Goal: Transaction & Acquisition: Purchase product/service

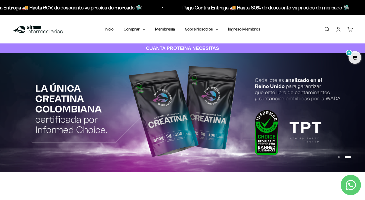
click at [336, 29] on link "Iniciar sesión" at bounding box center [339, 29] width 6 height 6
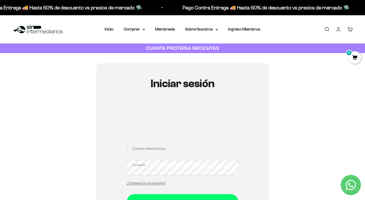
type input "fabaa@hotmail.es"
click at [183, 199] on button "Iniciar sesión" at bounding box center [183, 201] width 112 height 15
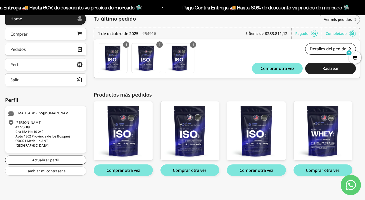
scroll to position [74, 0]
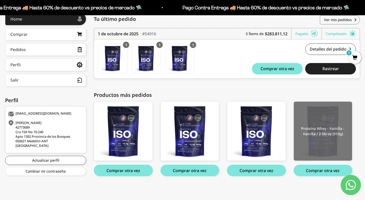
click at [337, 129] on img at bounding box center [323, 130] width 59 height 59
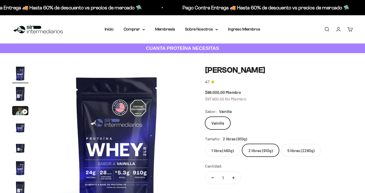
click at [310, 151] on label "5 libras (2280g)" at bounding box center [301, 150] width 40 height 13
click at [205, 144] on input "5 libras (2280g)" at bounding box center [205, 143] width 0 height 0
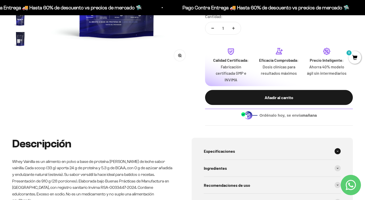
scroll to position [147, 0]
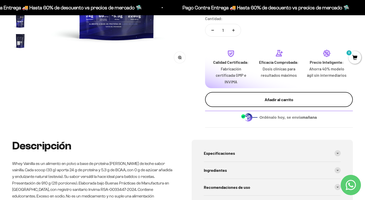
click at [294, 97] on div "Añadir al carrito" at bounding box center [279, 99] width 128 height 7
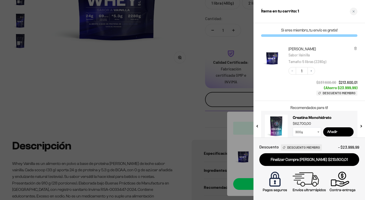
scroll to position [0, 0]
click at [354, 11] on icon "Close cart" at bounding box center [354, 11] width 3 height 3
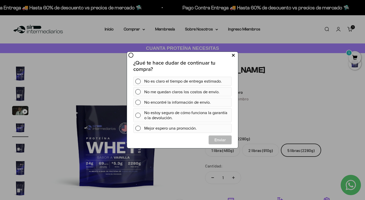
click at [233, 55] on icon at bounding box center [233, 55] width 3 height 7
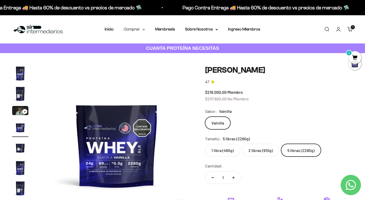
click at [139, 29] on summary "Comprar" at bounding box center [134, 29] width 21 height 7
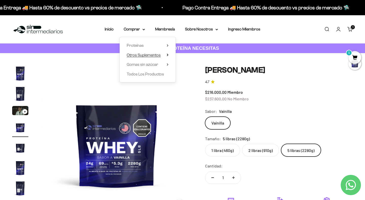
click at [133, 55] on span "Otros Suplementos" at bounding box center [144, 55] width 34 height 4
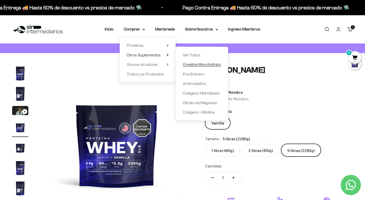
click at [203, 64] on span "Creatina Monohidrato" at bounding box center [202, 64] width 38 height 4
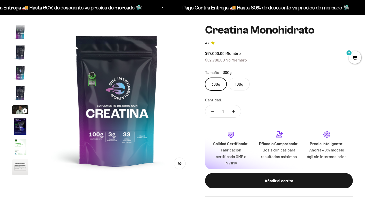
scroll to position [21, 0]
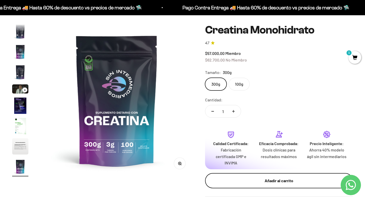
click at [250, 177] on div "Añadir al carrito" at bounding box center [279, 180] width 128 height 7
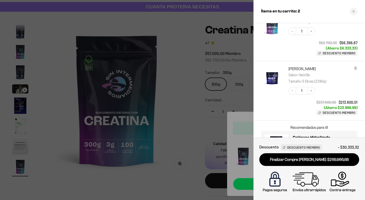
scroll to position [34, 0]
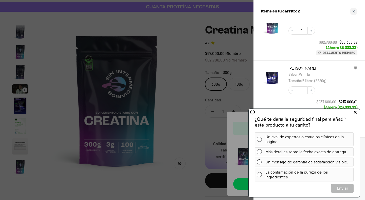
click at [356, 112] on icon at bounding box center [355, 112] width 3 height 7
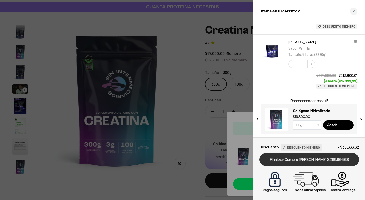
scroll to position [59, 0]
click at [324, 159] on link "Finalizar Compra Segura $269.966,68" at bounding box center [309, 159] width 100 height 13
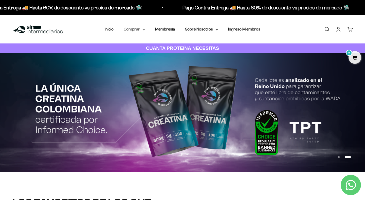
click at [143, 29] on icon at bounding box center [144, 29] width 2 height 1
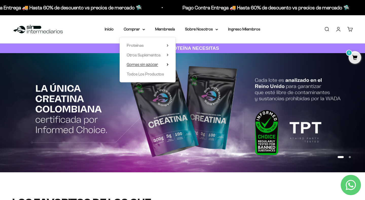
click at [138, 67] on span "Gomas sin azúcar" at bounding box center [142, 64] width 31 height 7
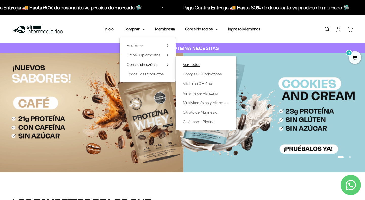
click at [189, 64] on span "Ver Todos" at bounding box center [192, 64] width 18 height 4
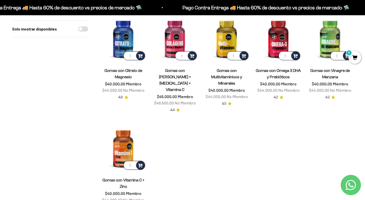
scroll to position [62, 0]
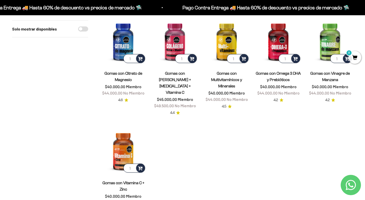
click at [232, 80] on link "Gomas con Multivitamínicos y Minerales" at bounding box center [226, 79] width 31 height 17
click at [281, 40] on img at bounding box center [279, 41] width 46 height 46
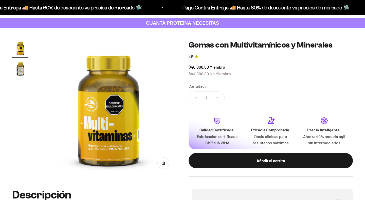
scroll to position [25, 0]
click at [19, 68] on img "Ir al artículo 2" at bounding box center [20, 68] width 16 height 16
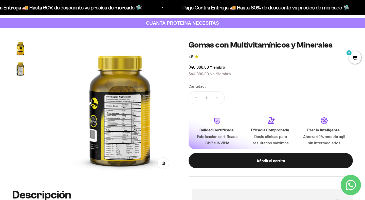
scroll to position [0, 142]
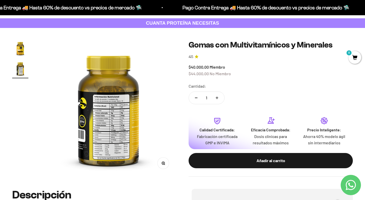
click at [108, 90] on img at bounding box center [109, 108] width 136 height 136
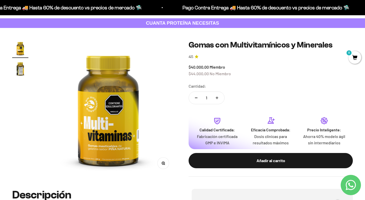
scroll to position [0, 0]
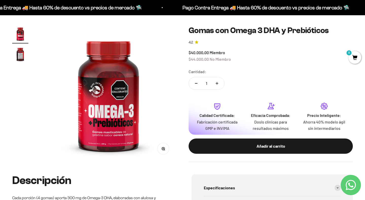
scroll to position [42, 0]
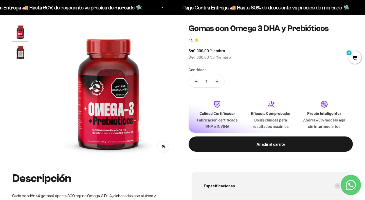
click at [21, 51] on img "Ir al artículo 2" at bounding box center [20, 52] width 16 height 16
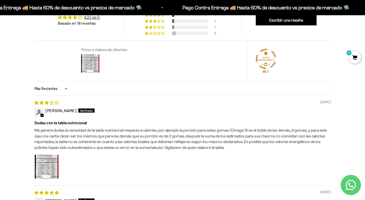
scroll to position [367, 0]
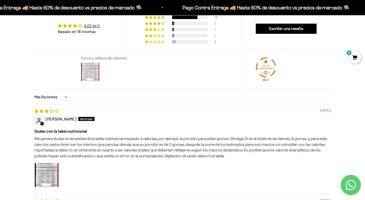
click at [88, 71] on img at bounding box center [90, 72] width 20 height 20
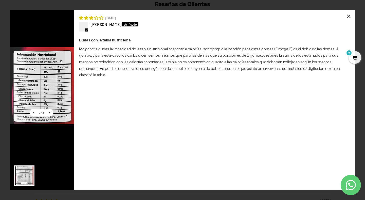
click at [348, 15] on div "×" at bounding box center [349, 16] width 12 height 12
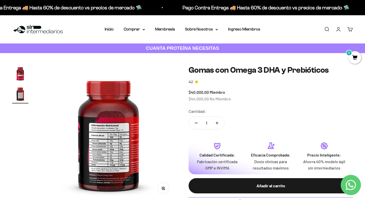
scroll to position [0, 0]
click at [22, 73] on img "Ir al artículo 1" at bounding box center [20, 73] width 16 height 16
